Goal: Transaction & Acquisition: Purchase product/service

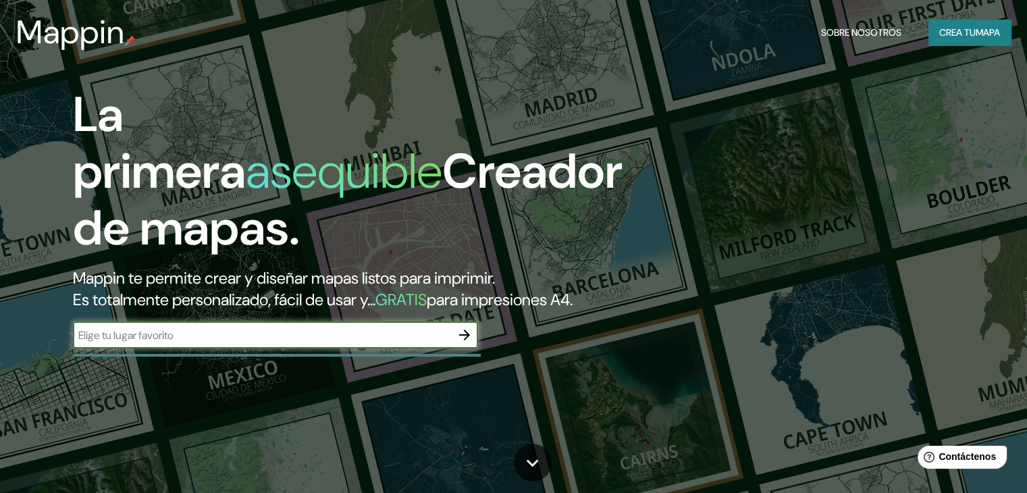
click at [224, 343] on input "text" at bounding box center [262, 335] width 378 height 16
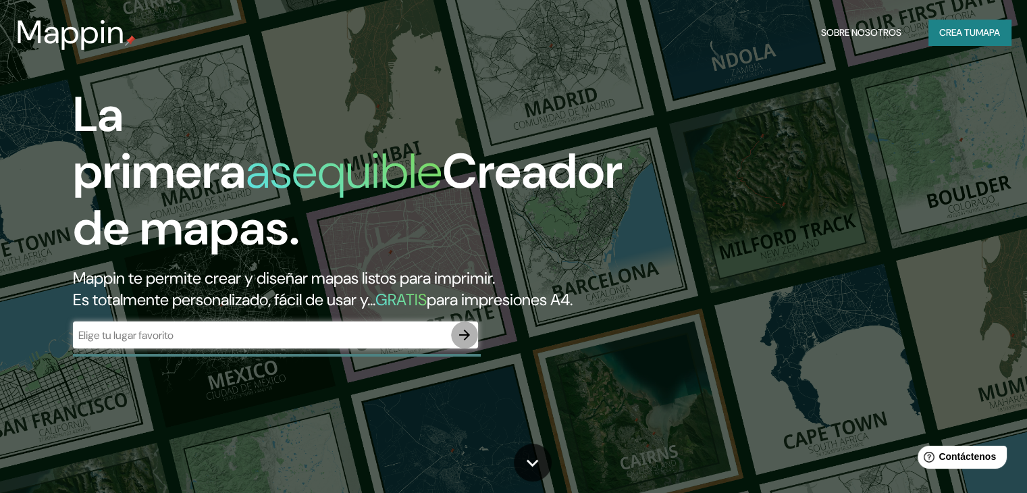
click at [463, 343] on icon "button" at bounding box center [464, 335] width 16 height 16
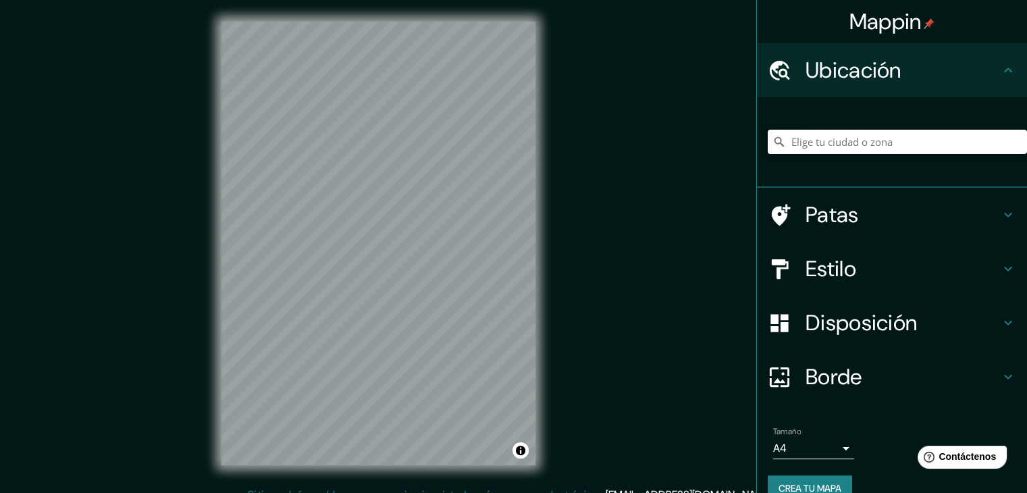
click at [814, 133] on input "Elige tu ciudad o zona" at bounding box center [897, 142] width 259 height 24
click at [843, 149] on input "[GEOGRAPHIC_DATA]" at bounding box center [897, 142] width 259 height 24
click at [891, 206] on h4 "Patas" at bounding box center [903, 214] width 194 height 27
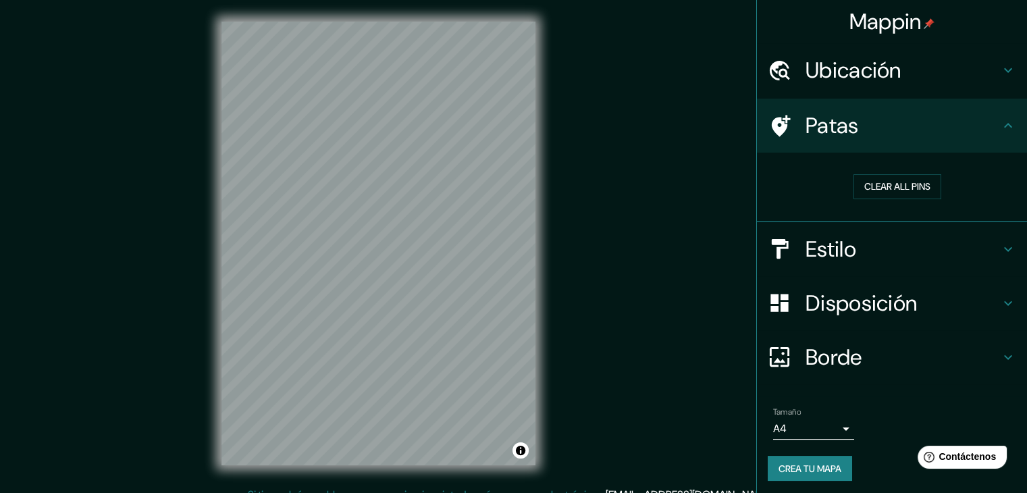
click at [929, 131] on h4 "Patas" at bounding box center [903, 125] width 194 height 27
click at [940, 96] on div "Ubicación" at bounding box center [892, 70] width 270 height 54
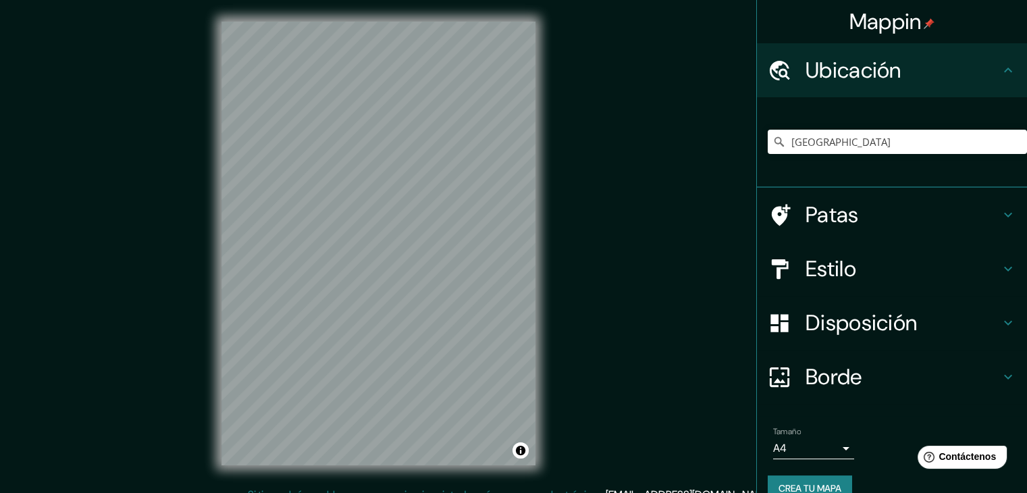
click at [886, 157] on div "[GEOGRAPHIC_DATA]" at bounding box center [897, 142] width 259 height 68
drag, startPoint x: 886, startPoint y: 137, endPoint x: 603, endPoint y: 125, distance: 283.2
click at [603, 129] on div "Mappin Ubicación Lima Patas Estilo Disposición Borde Elige un borde. Consejo : …" at bounding box center [513, 254] width 1027 height 508
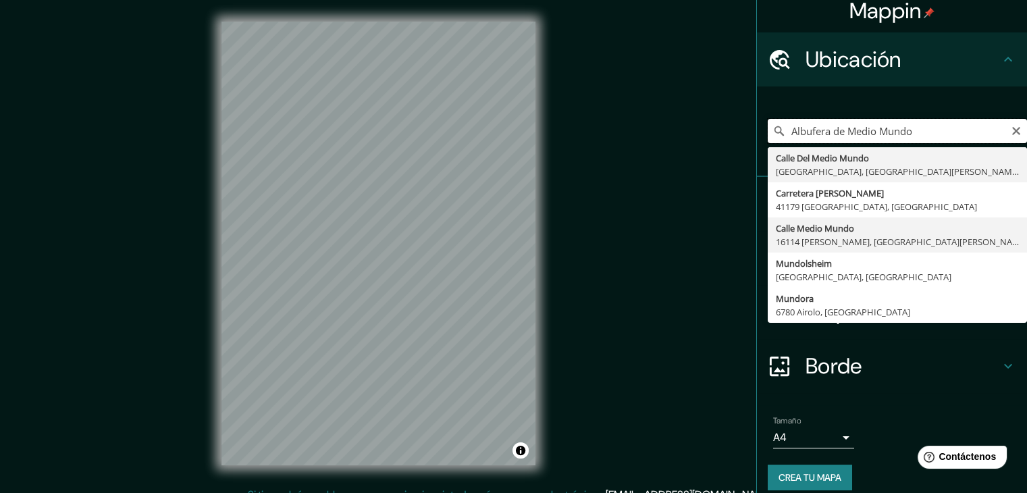
scroll to position [24, 0]
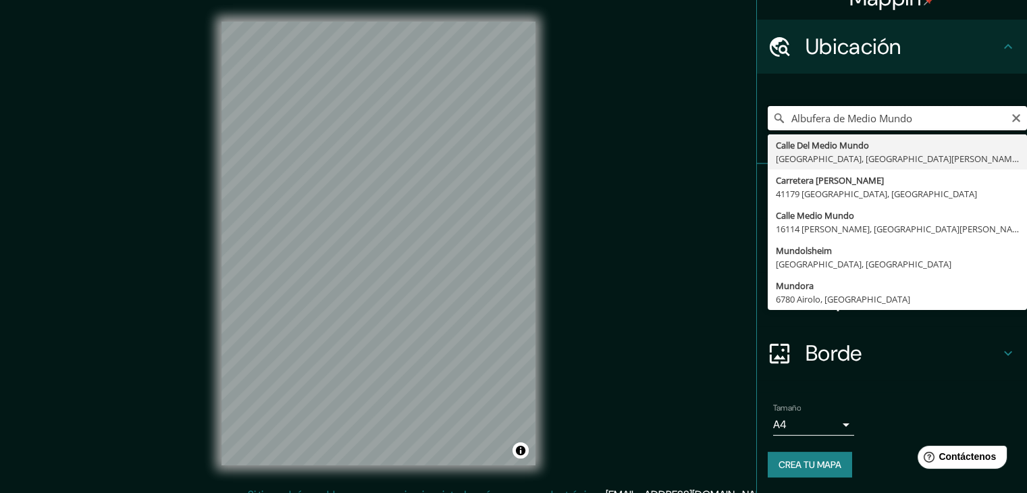
click at [529, 128] on div "Mappin Ubicación Albufera de Medio Mundo [GEOGRAPHIC_DATA], [GEOGRAPHIC_DATA][P…" at bounding box center [513, 254] width 1027 height 508
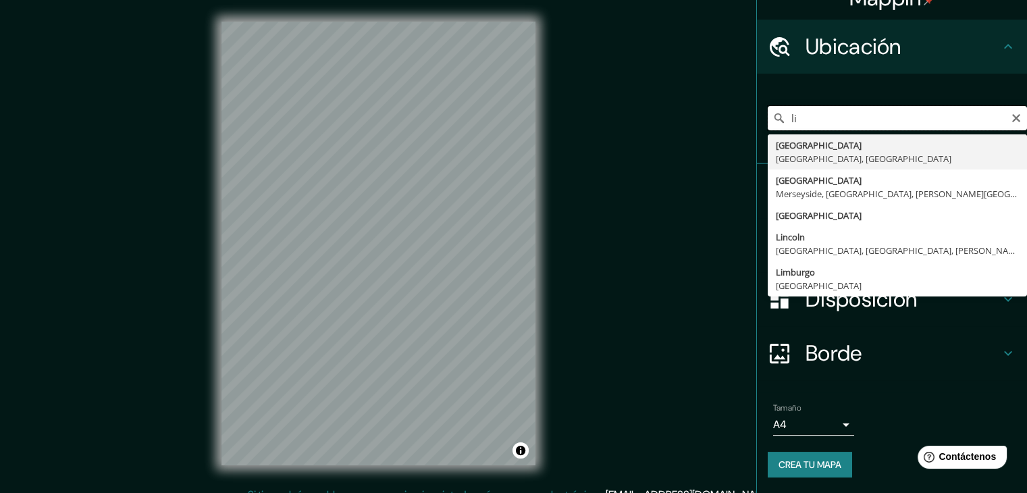
type input "l"
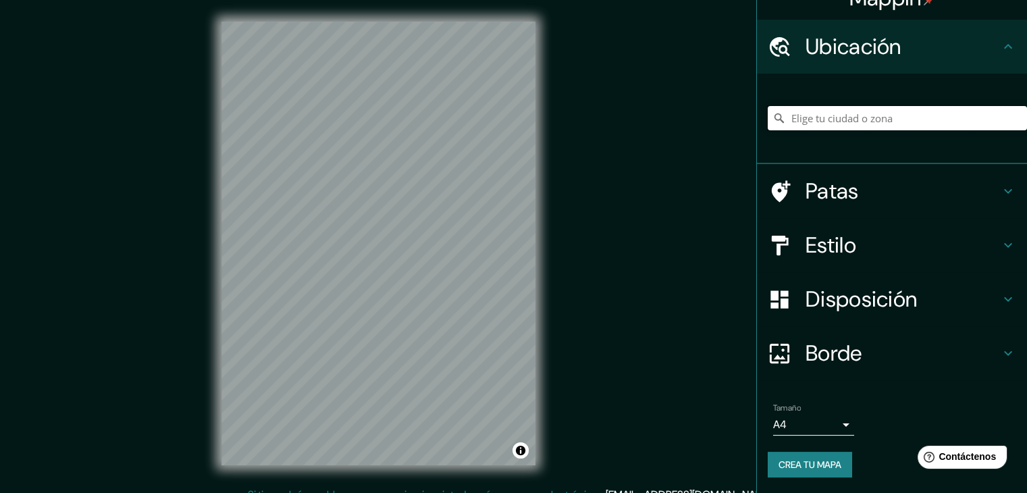
type input "l"
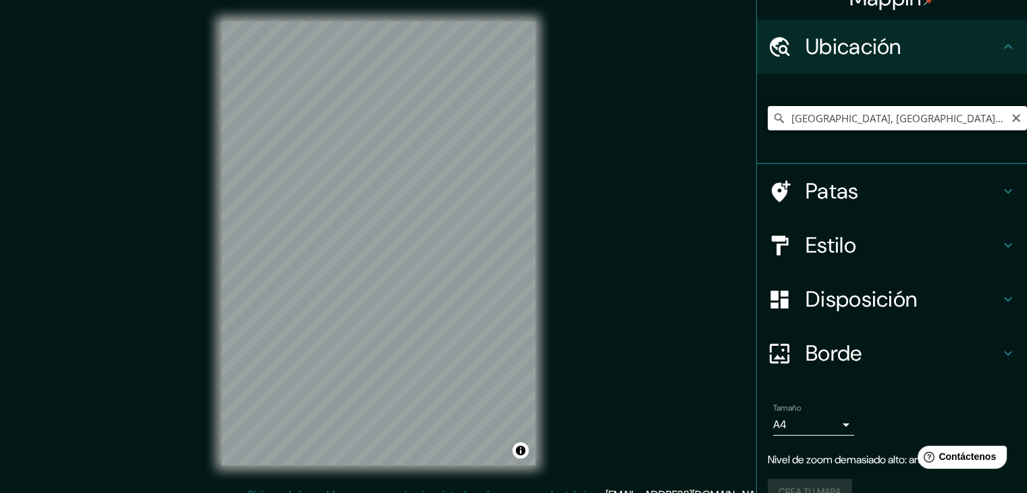
click at [845, 116] on input "[GEOGRAPHIC_DATA], [GEOGRAPHIC_DATA], [GEOGRAPHIC_DATA]" at bounding box center [897, 118] width 259 height 24
drag, startPoint x: 897, startPoint y: 119, endPoint x: 735, endPoint y: 121, distance: 162.7
click at [737, 122] on div "Mappin Ubicación [GEOGRAPHIC_DATA], [GEOGRAPHIC_DATA], [GEOGRAPHIC_DATA] Patas …" at bounding box center [513, 254] width 1027 height 508
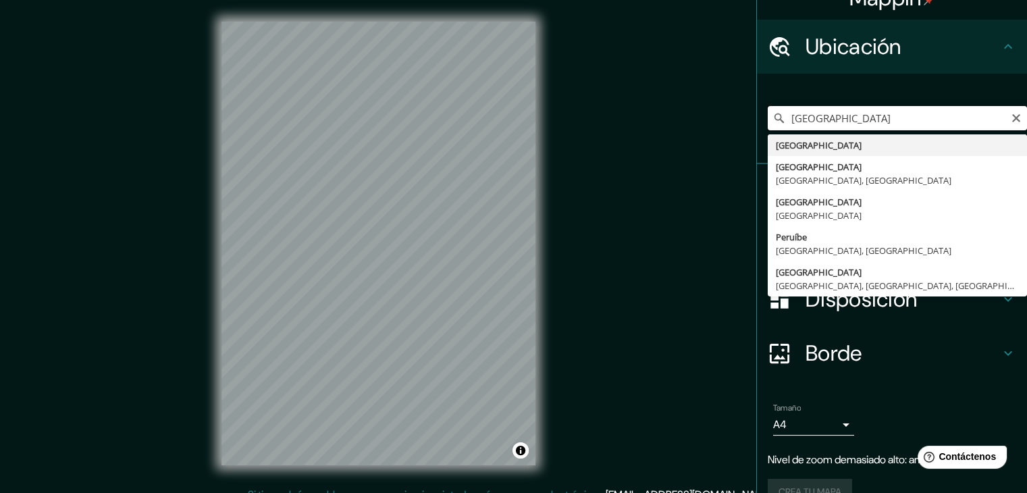
type input "[GEOGRAPHIC_DATA]"
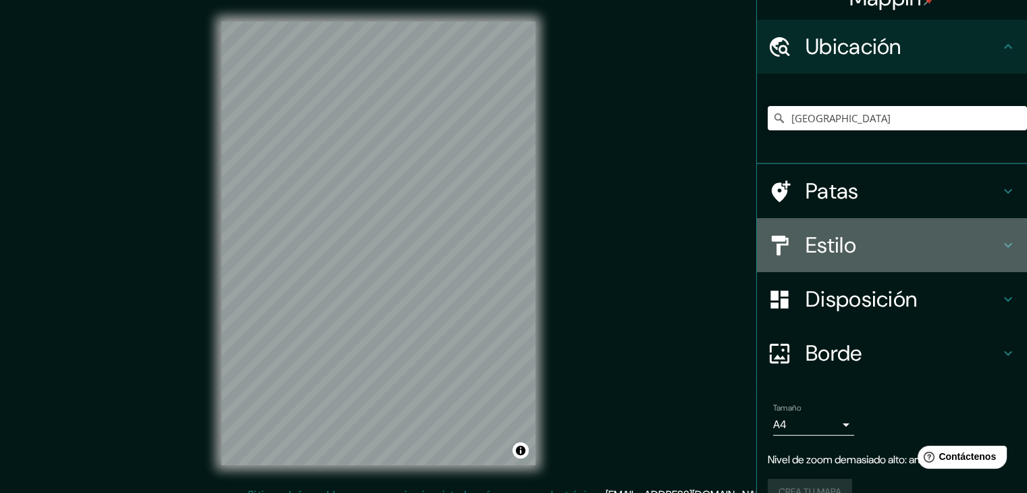
click at [862, 242] on h4 "Estilo" at bounding box center [903, 245] width 194 height 27
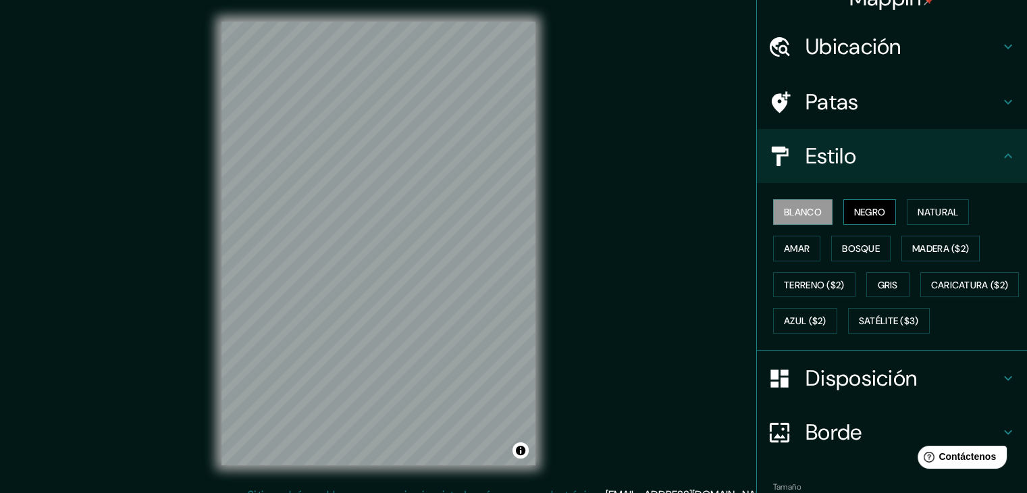
click at [854, 210] on font "Negro" at bounding box center [870, 212] width 32 height 12
click at [809, 207] on font "Blanco" at bounding box center [803, 212] width 38 height 12
click at [918, 206] on font "Natural" at bounding box center [938, 212] width 41 height 12
click at [801, 209] on font "Blanco" at bounding box center [803, 212] width 38 height 12
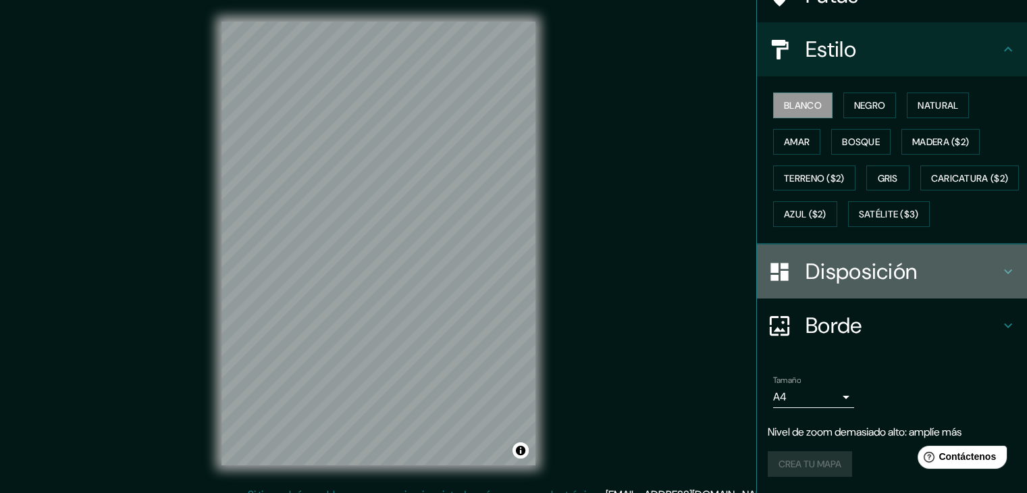
click at [875, 274] on font "Disposición" at bounding box center [861, 271] width 111 height 28
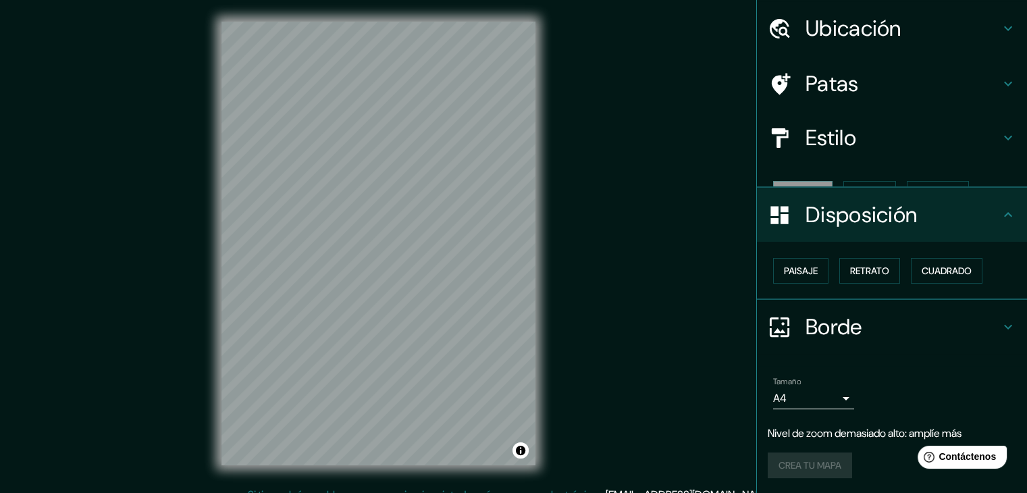
scroll to position [20, 0]
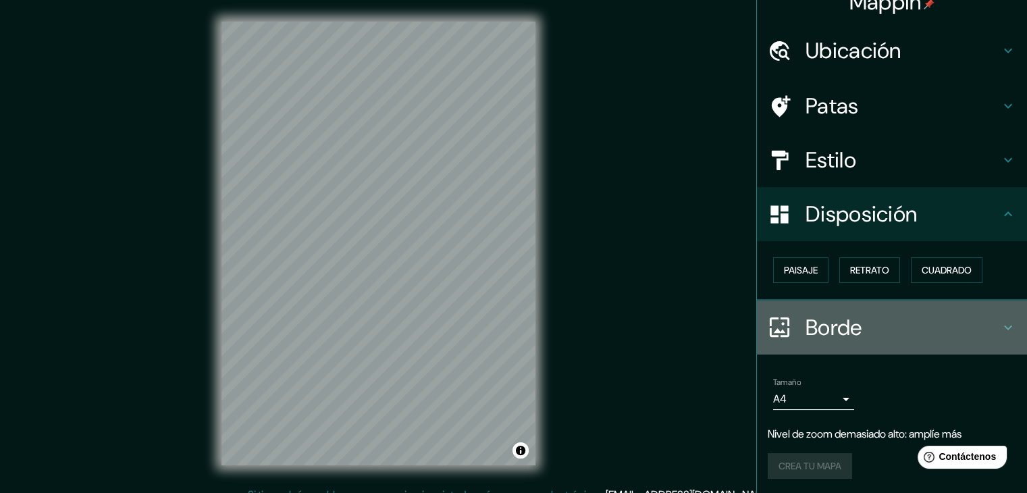
click at [807, 332] on font "Borde" at bounding box center [834, 327] width 57 height 28
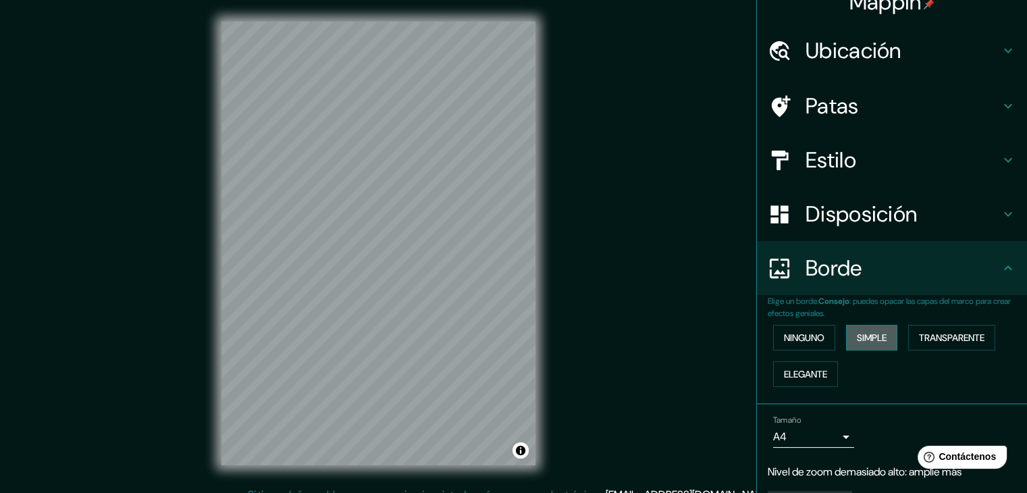
click at [860, 339] on font "Simple" at bounding box center [872, 338] width 30 height 12
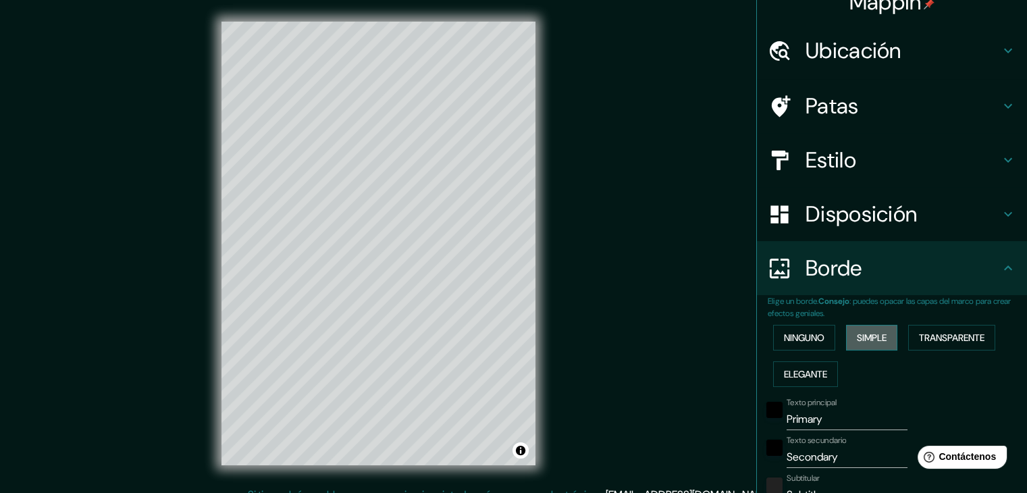
click at [861, 334] on font "Simple" at bounding box center [872, 338] width 30 height 12
type input "37"
click at [803, 333] on font "Ninguno" at bounding box center [804, 338] width 41 height 12
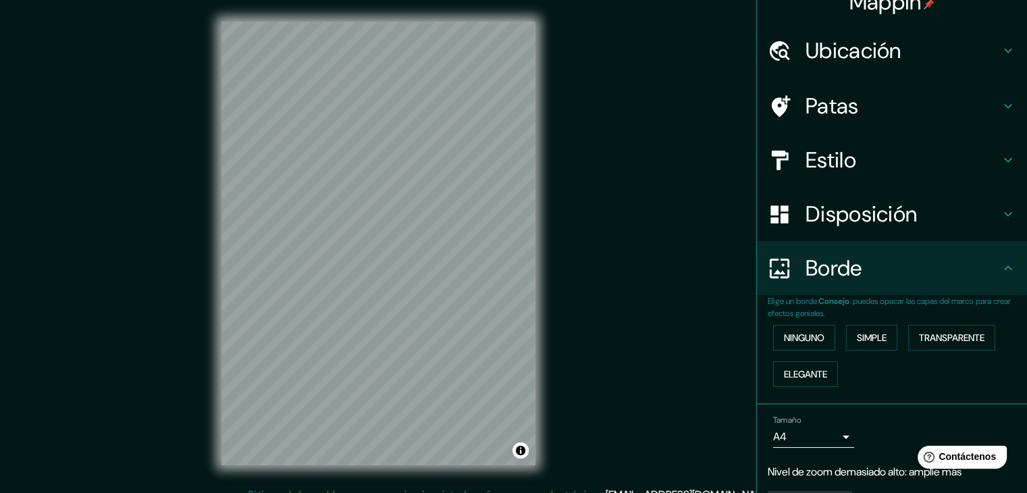
click at [802, 356] on div "Ninguno Simple Transparente Elegante" at bounding box center [897, 355] width 259 height 73
click at [807, 368] on font "Elegante" at bounding box center [805, 374] width 43 height 12
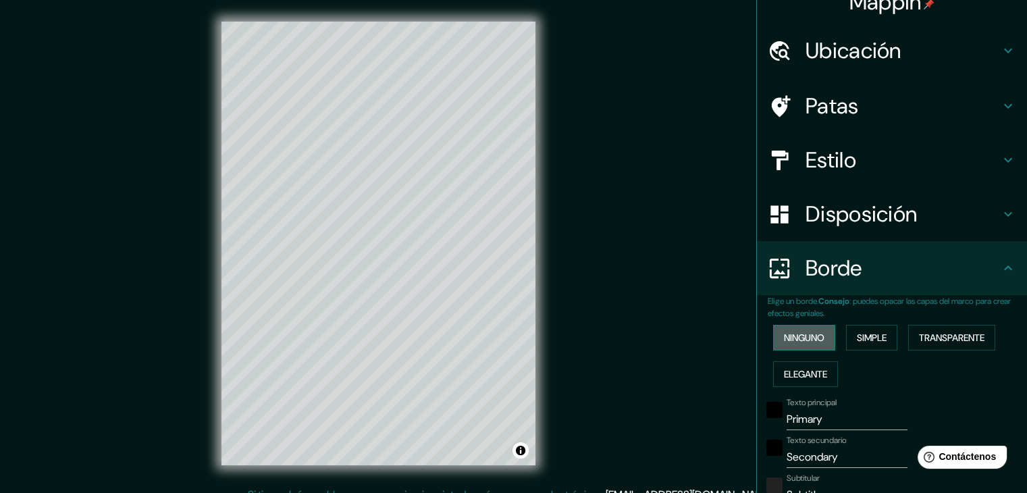
click at [807, 344] on font "Ninguno" at bounding box center [804, 338] width 41 height 18
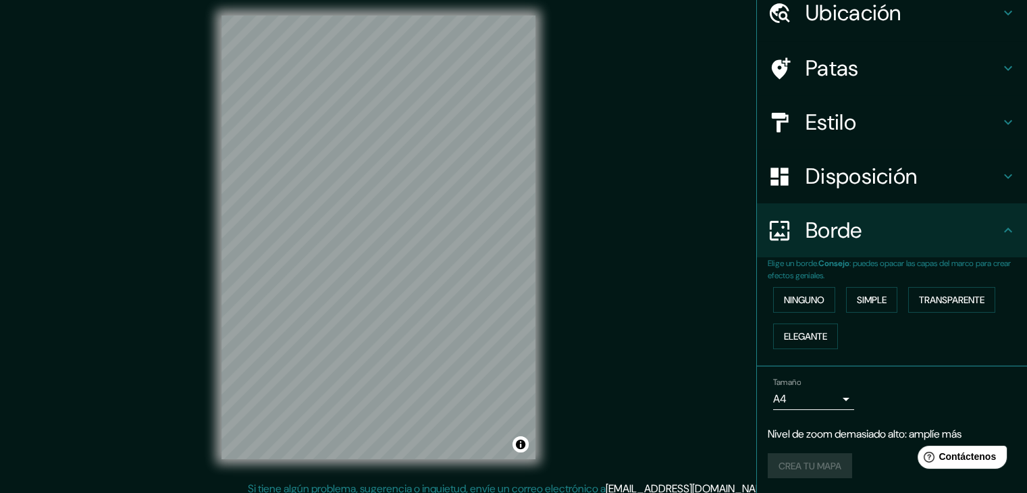
scroll to position [16, 0]
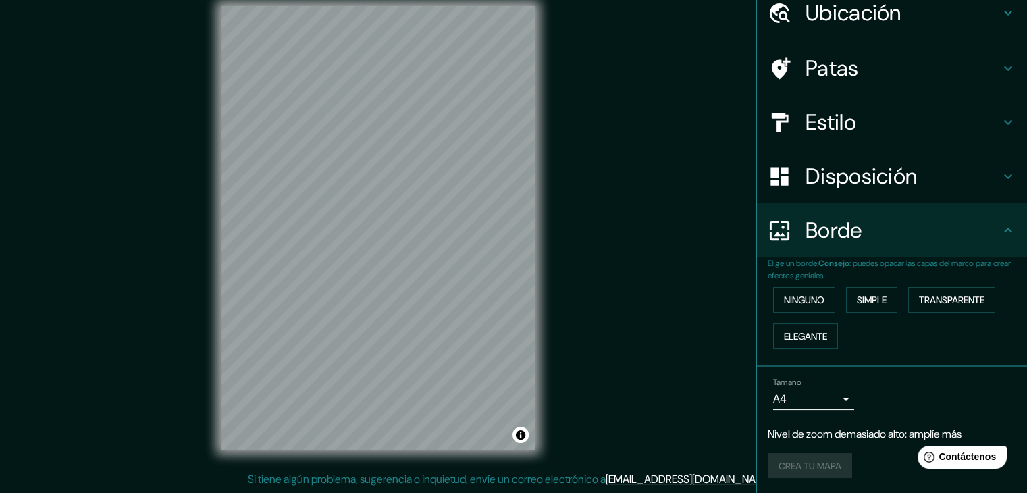
click at [845, 176] on font "Disposición" at bounding box center [861, 176] width 111 height 28
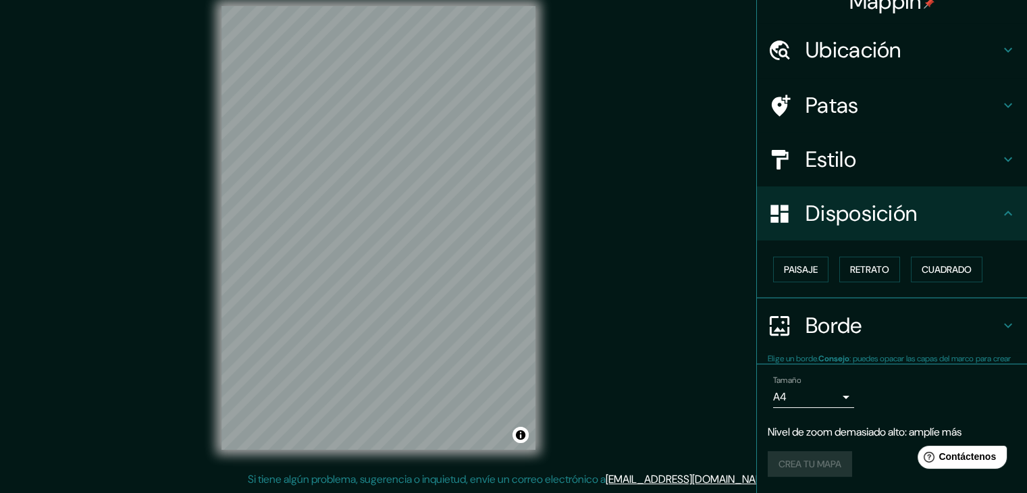
scroll to position [20, 0]
click at [930, 270] on font "Cuadrado" at bounding box center [947, 270] width 50 height 12
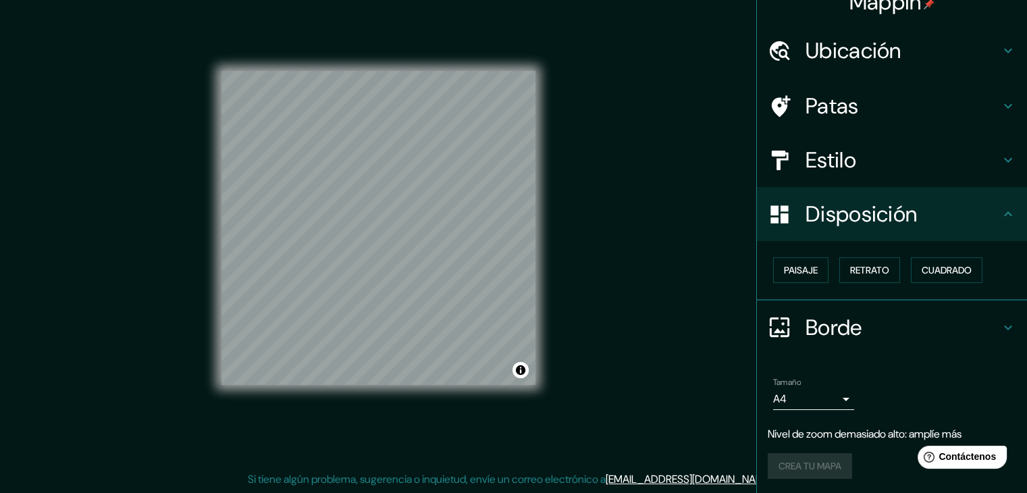
drag, startPoint x: 930, startPoint y: 214, endPoint x: 925, endPoint y: 207, distance: 9.2
click at [929, 211] on h4 "Disposición" at bounding box center [903, 214] width 194 height 27
click at [902, 160] on h4 "Estilo" at bounding box center [903, 160] width 194 height 27
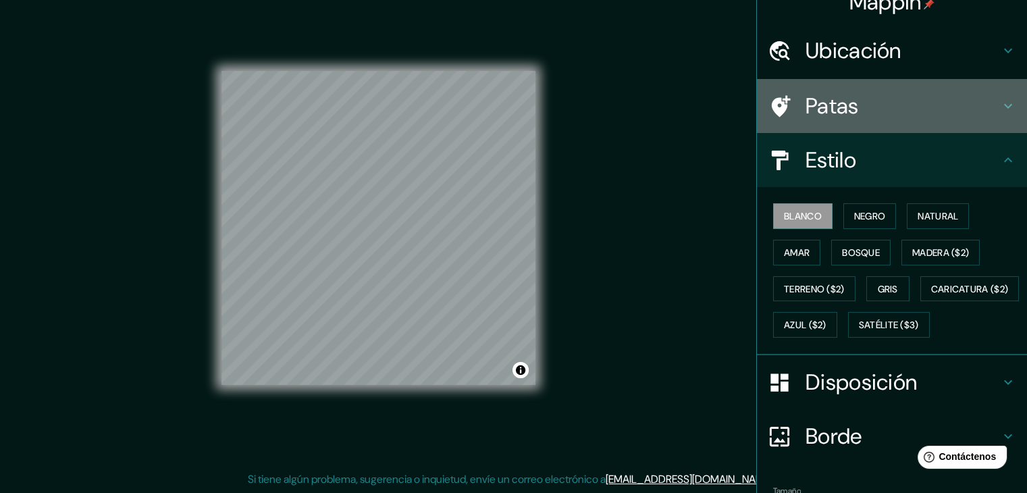
click at [886, 103] on h4 "Patas" at bounding box center [903, 106] width 194 height 27
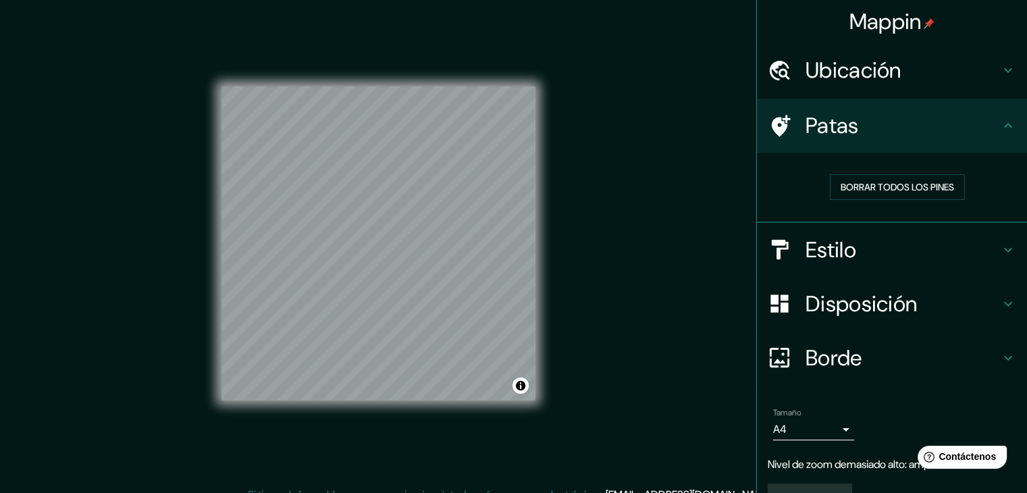
scroll to position [0, 0]
click at [908, 69] on h4 "Ubicación" at bounding box center [903, 70] width 194 height 27
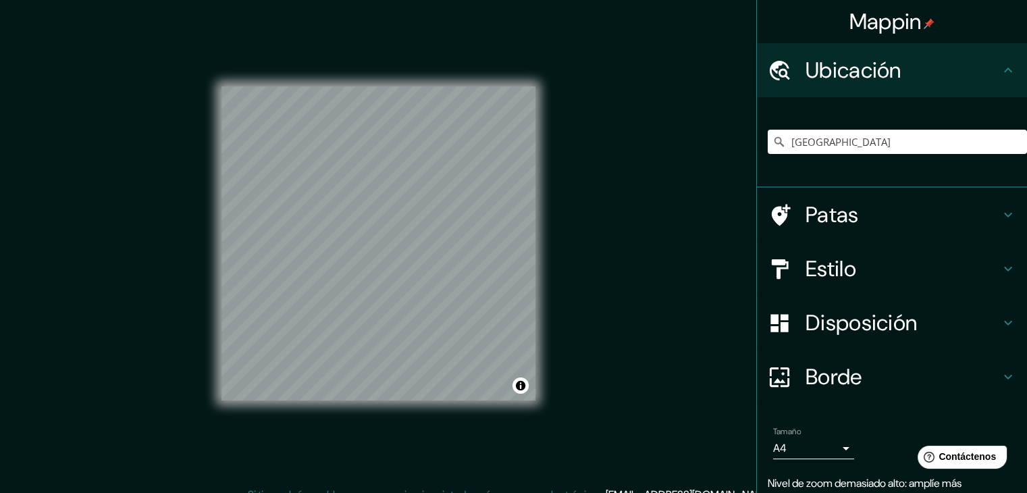
click at [840, 259] on font "Estilo" at bounding box center [831, 269] width 51 height 28
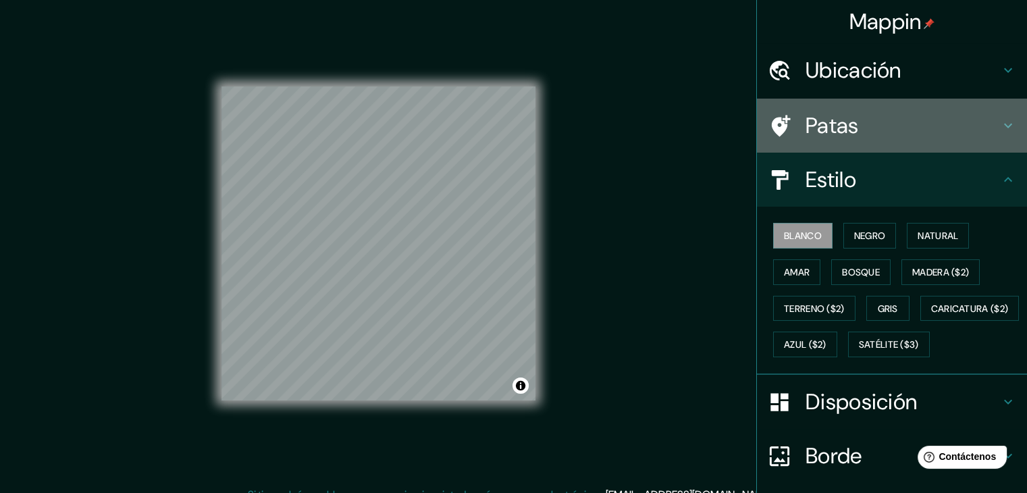
click at [851, 124] on h4 "Patas" at bounding box center [903, 125] width 194 height 27
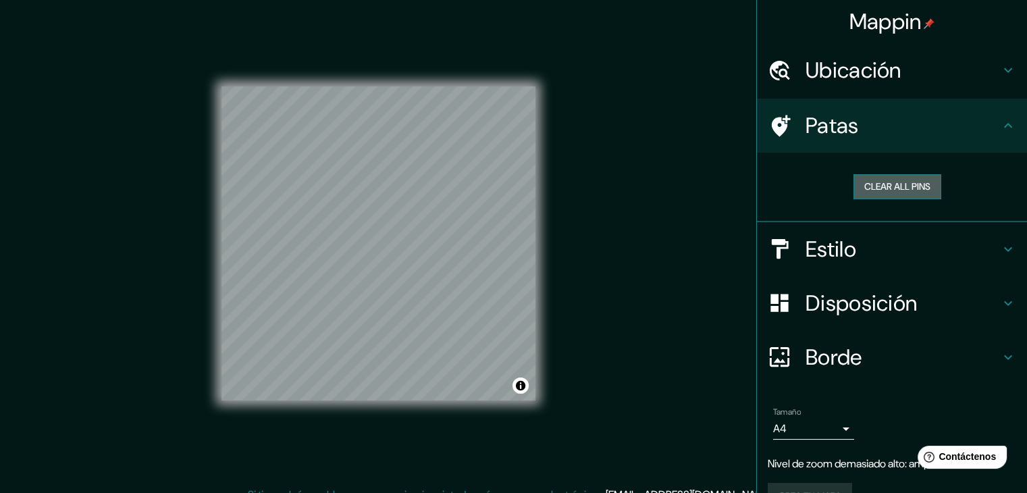
click at [918, 180] on button "Clear all pins" at bounding box center [897, 186] width 88 height 25
type input "[GEOGRAPHIC_DATA], [GEOGRAPHIC_DATA], [GEOGRAPHIC_DATA]"
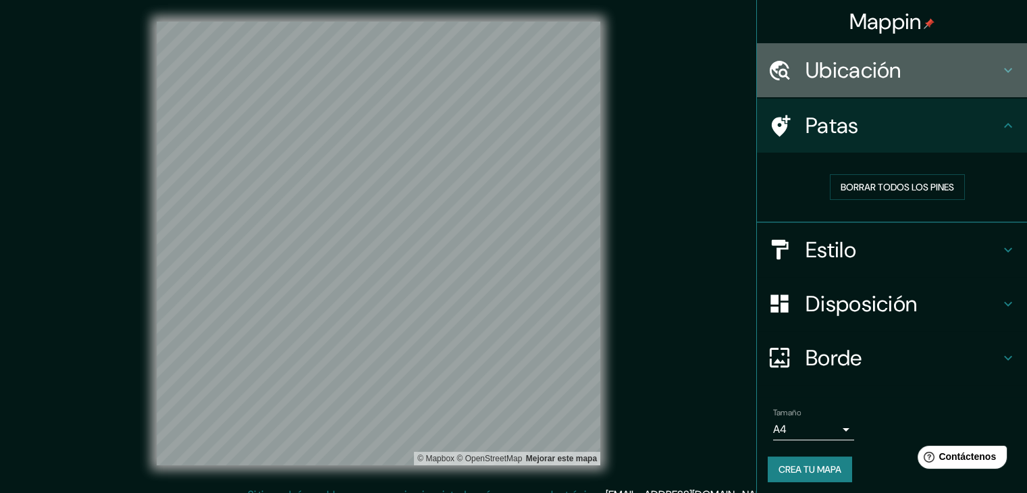
click at [843, 74] on font "Ubicación" at bounding box center [854, 70] width 96 height 28
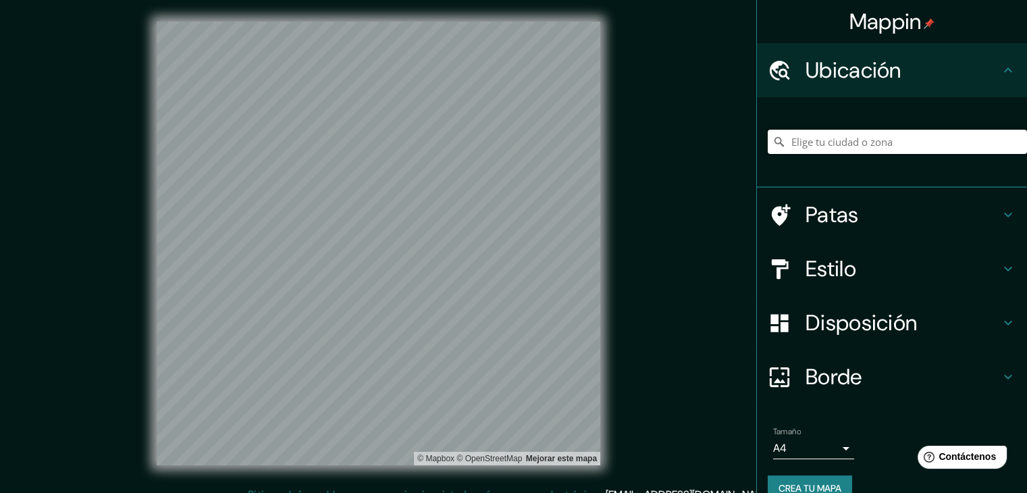
click at [854, 138] on input "Elige tu ciudad o zona" at bounding box center [897, 142] width 259 height 24
click at [853, 143] on input "Elige tu ciudad o zona" at bounding box center [897, 142] width 259 height 24
click at [848, 148] on input "Elige tu ciudad o zona" at bounding box center [897, 142] width 259 height 24
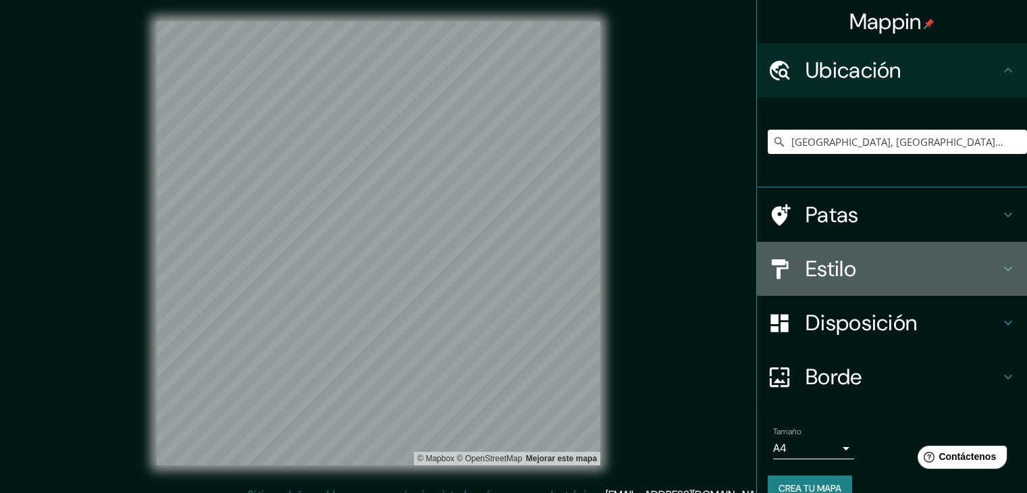
click at [817, 269] on font "Estilo" at bounding box center [831, 269] width 51 height 28
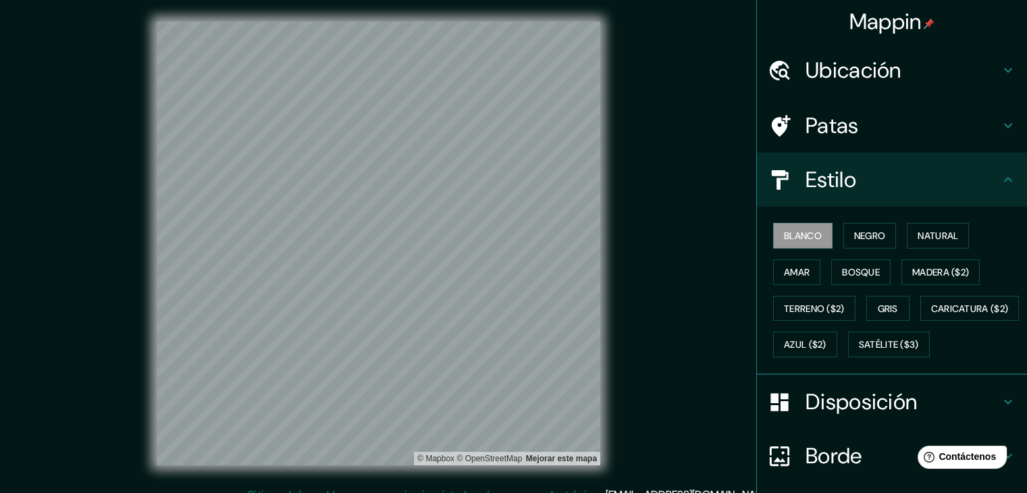
click at [863, 176] on h4 "Estilo" at bounding box center [903, 179] width 194 height 27
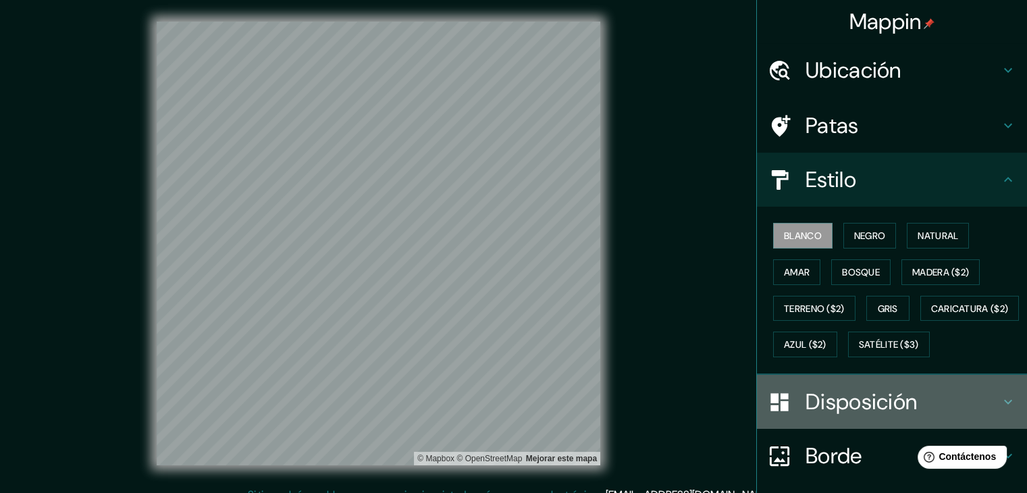
click at [864, 416] on font "Disposición" at bounding box center [861, 402] width 111 height 28
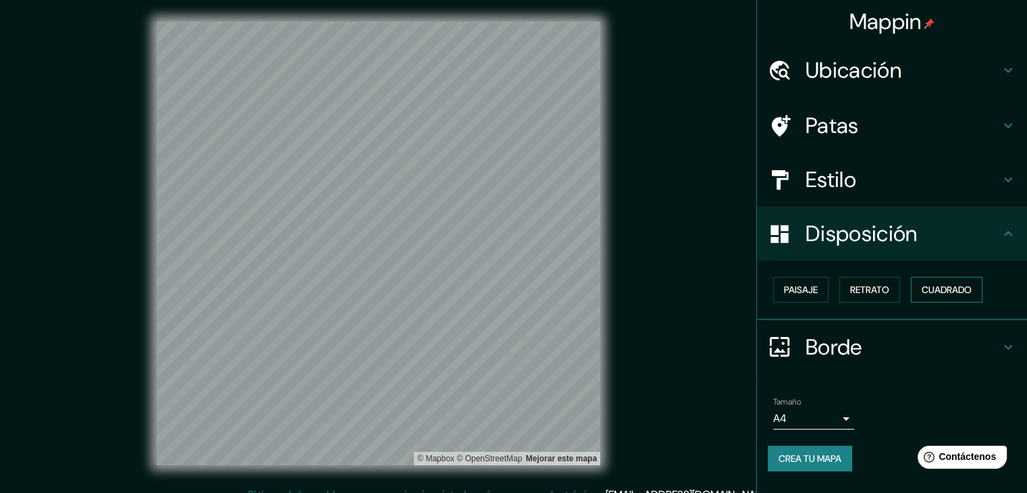
click at [940, 290] on font "Cuadrado" at bounding box center [947, 290] width 50 height 12
click at [941, 290] on font "Cuadrado" at bounding box center [947, 290] width 50 height 12
click at [789, 284] on font "Paisaje" at bounding box center [801, 290] width 34 height 12
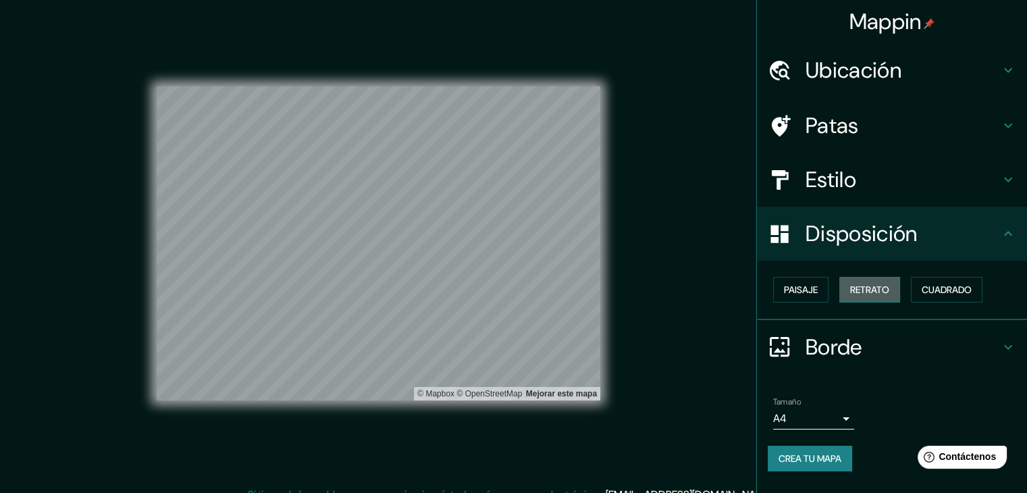
click at [883, 284] on font "Retrato" at bounding box center [869, 290] width 39 height 12
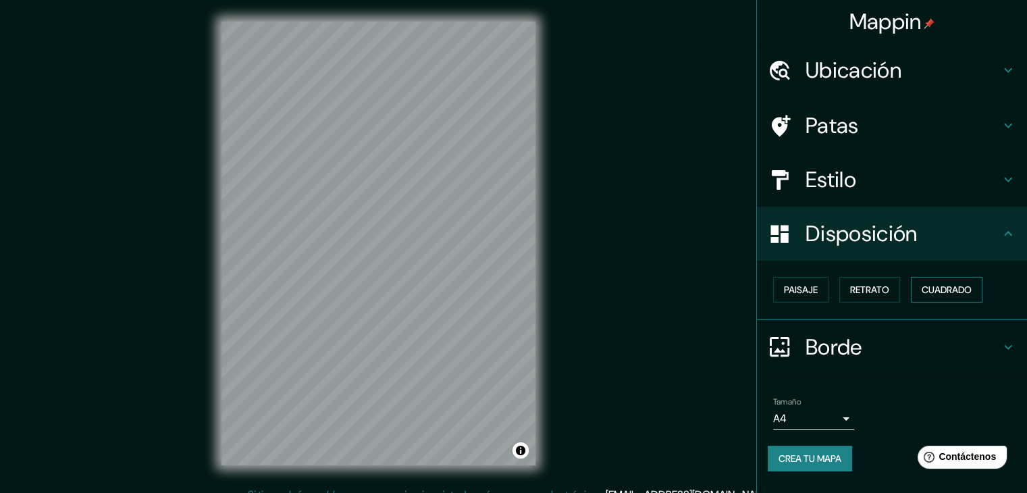
click at [955, 296] on font "Cuadrado" at bounding box center [947, 290] width 50 height 18
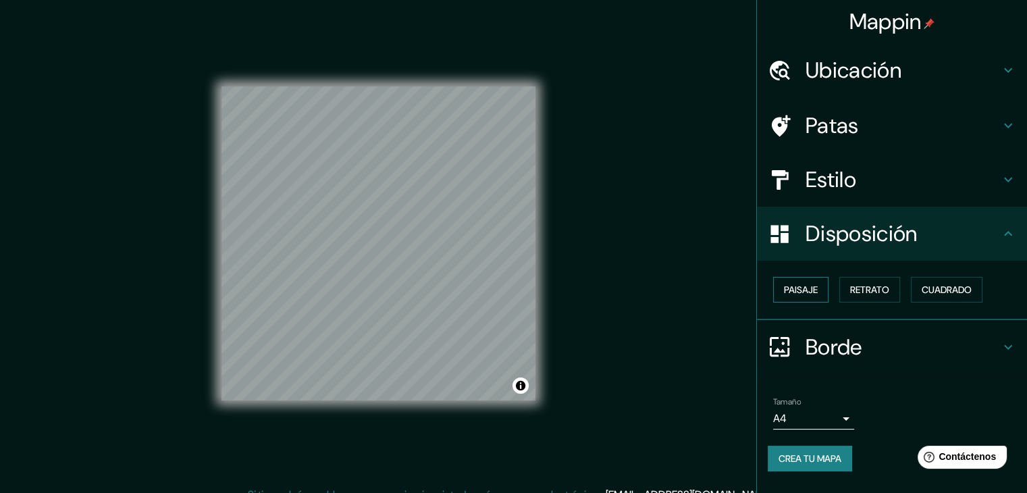
click at [807, 293] on font "Paisaje" at bounding box center [801, 290] width 34 height 12
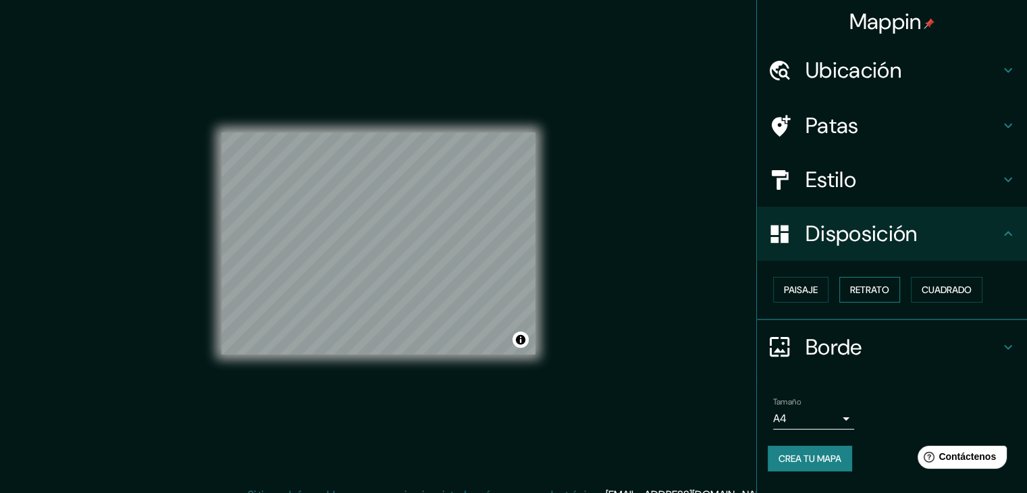
click at [872, 290] on font "Retrato" at bounding box center [869, 290] width 39 height 12
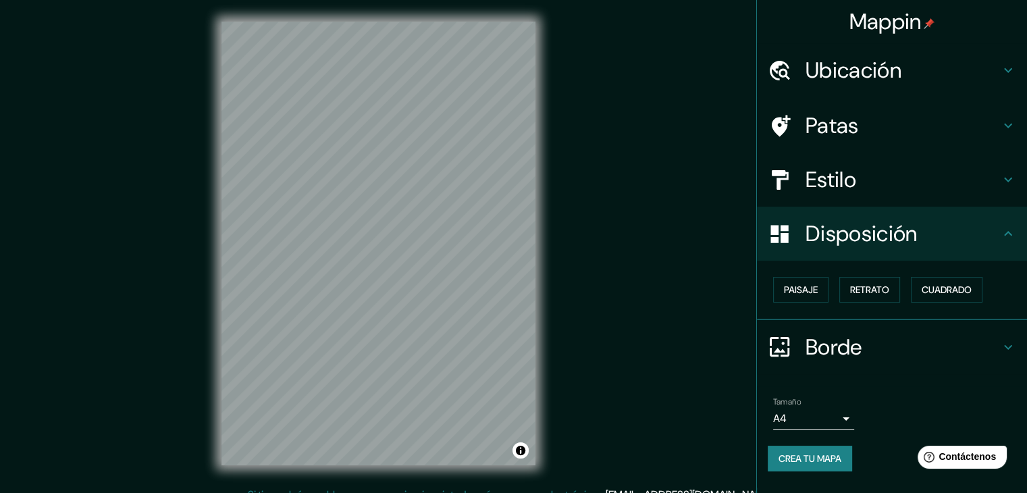
click at [552, 156] on div "© Mapbox © OpenStreetMap Mejorar este mapa" at bounding box center [378, 243] width 357 height 487
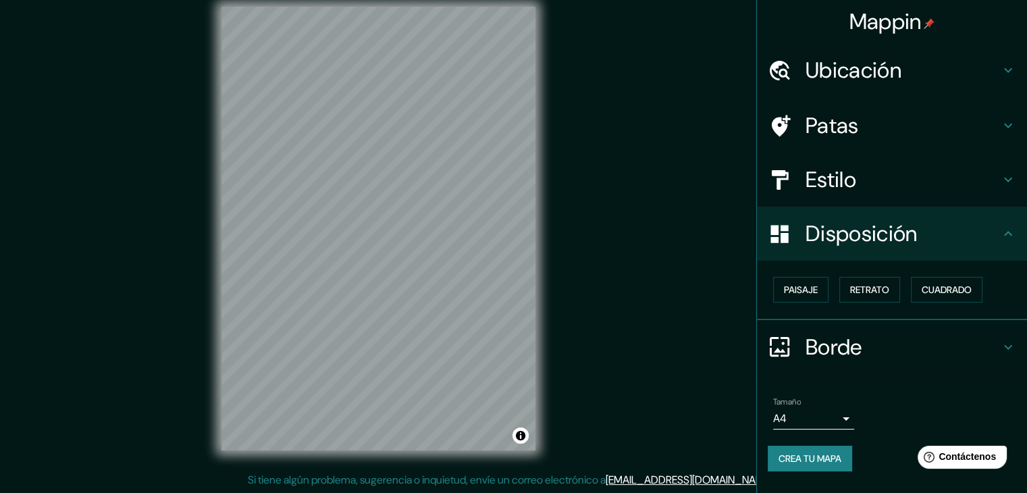
scroll to position [16, 0]
drag, startPoint x: 54, startPoint y: 74, endPoint x: 219, endPoint y: 152, distance: 182.7
click at [57, 76] on div "Mappin Ubicación [GEOGRAPHIC_DATA], [GEOGRAPHIC_DATA], [GEOGRAPHIC_DATA] Patas …" at bounding box center [513, 238] width 1027 height 508
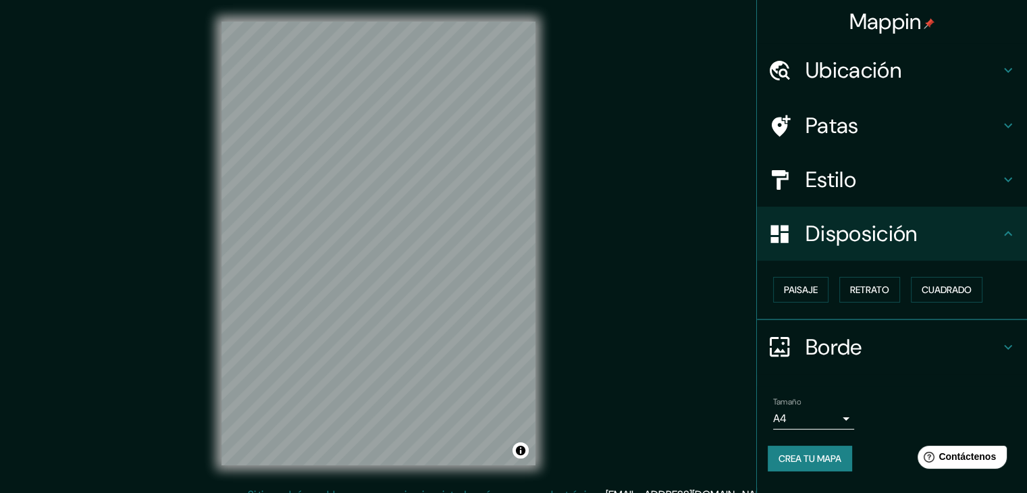
scroll to position [0, 0]
click at [856, 61] on font "Ubicación" at bounding box center [854, 70] width 96 height 28
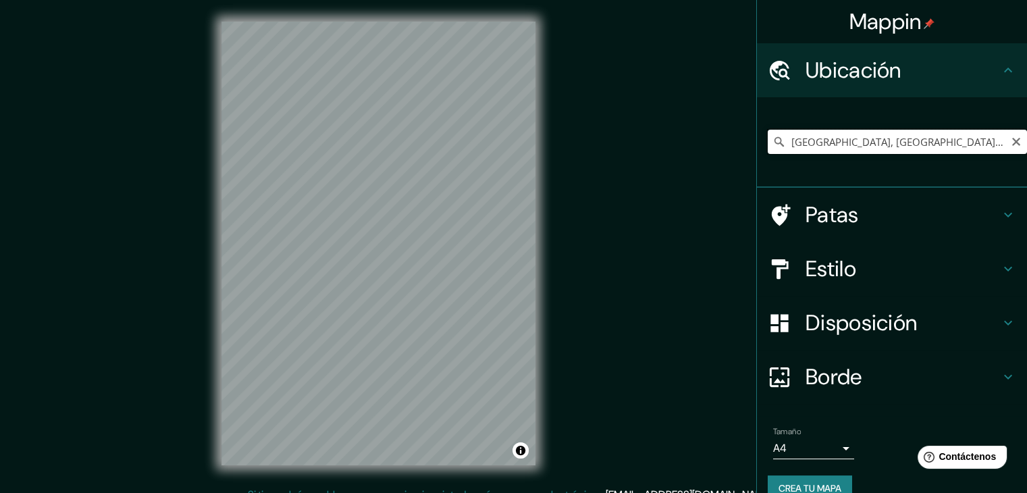
drag, startPoint x: 846, startPoint y: 136, endPoint x: 897, endPoint y: 126, distance: 51.5
click at [847, 136] on input "[GEOGRAPHIC_DATA], [GEOGRAPHIC_DATA], [GEOGRAPHIC_DATA]" at bounding box center [897, 142] width 259 height 24
drag, startPoint x: 936, startPoint y: 130, endPoint x: 595, endPoint y: 106, distance: 341.8
click at [587, 113] on div "Mappin Ubicación [GEOGRAPHIC_DATA], [GEOGRAPHIC_DATA], [GEOGRAPHIC_DATA] Patas …" at bounding box center [513, 254] width 1027 height 508
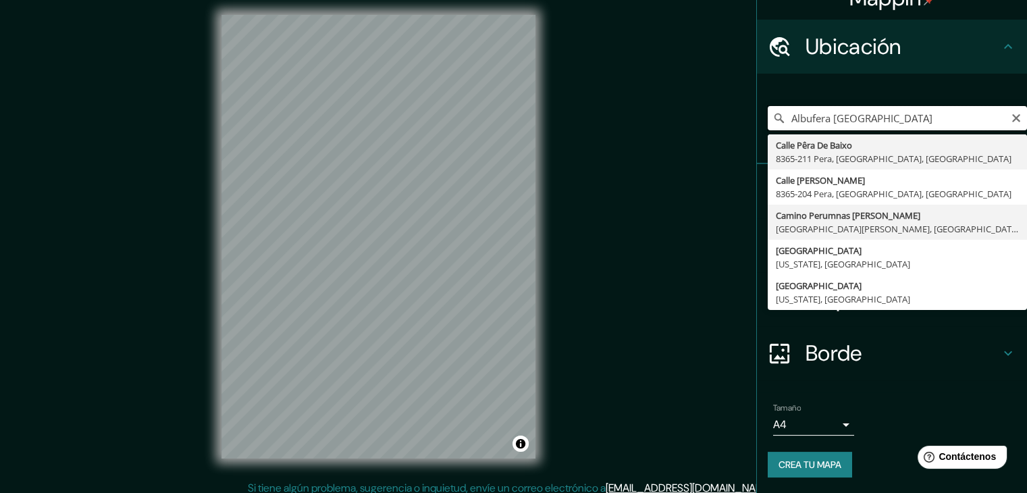
scroll to position [16, 0]
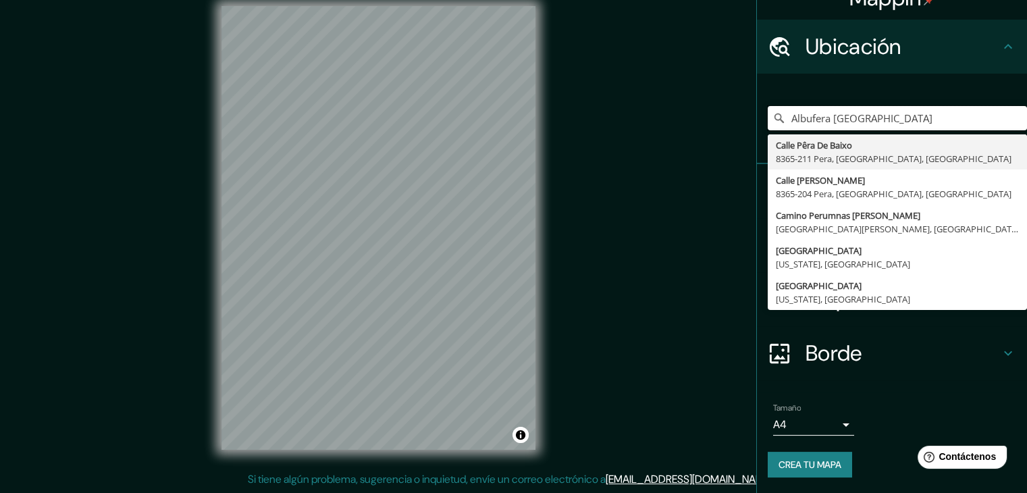
type input "Albufera [GEOGRAPHIC_DATA]"
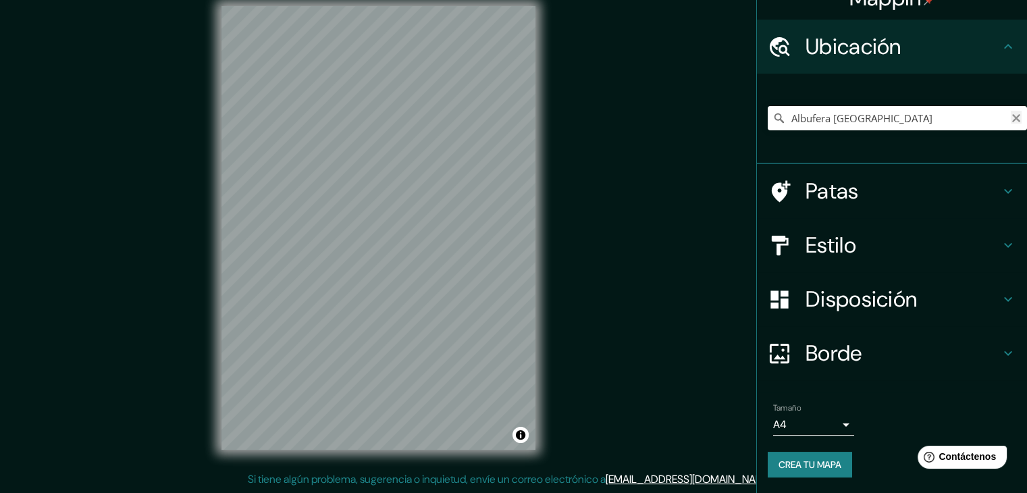
click at [1011, 111] on button "Claro" at bounding box center [1016, 117] width 11 height 13
drag, startPoint x: 502, startPoint y: 199, endPoint x: 814, endPoint y: 207, distance: 312.1
click at [814, 207] on div "Patas" at bounding box center [892, 191] width 270 height 54
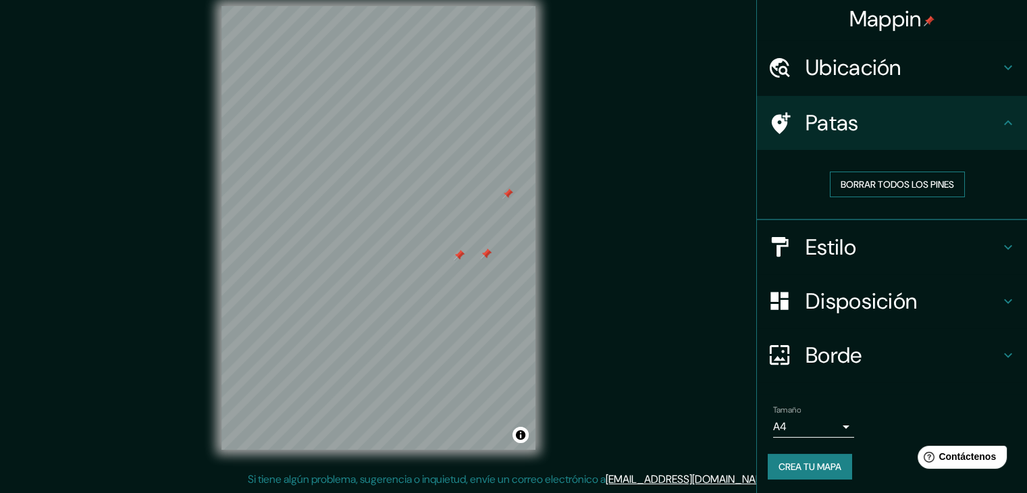
scroll to position [3, 0]
click at [883, 186] on font "Borrar todos los pines" at bounding box center [897, 184] width 113 height 12
